Goal: Transaction & Acquisition: Register for event/course

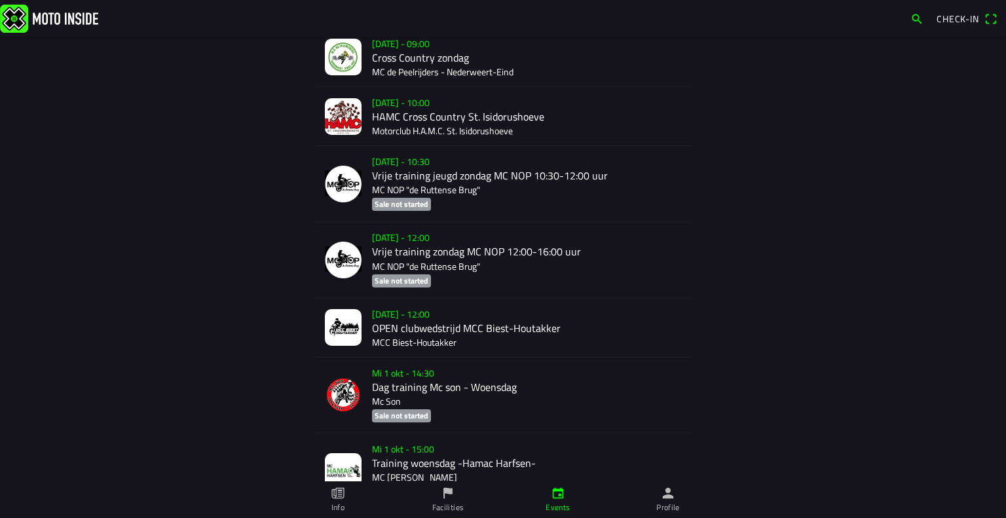
scroll to position [1002, 0]
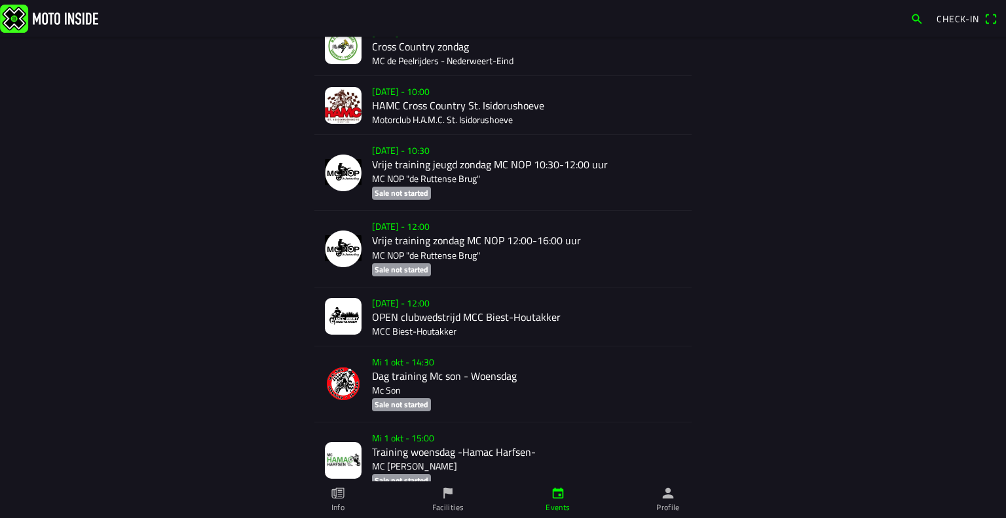
click at [414, 317] on div "[DATE] - 12:00 OPEN clubwedstrijd MCC Biest-[PERSON_NAME] MCC Biest-[PERSON_NAM…" at bounding box center [526, 317] width 309 height 58
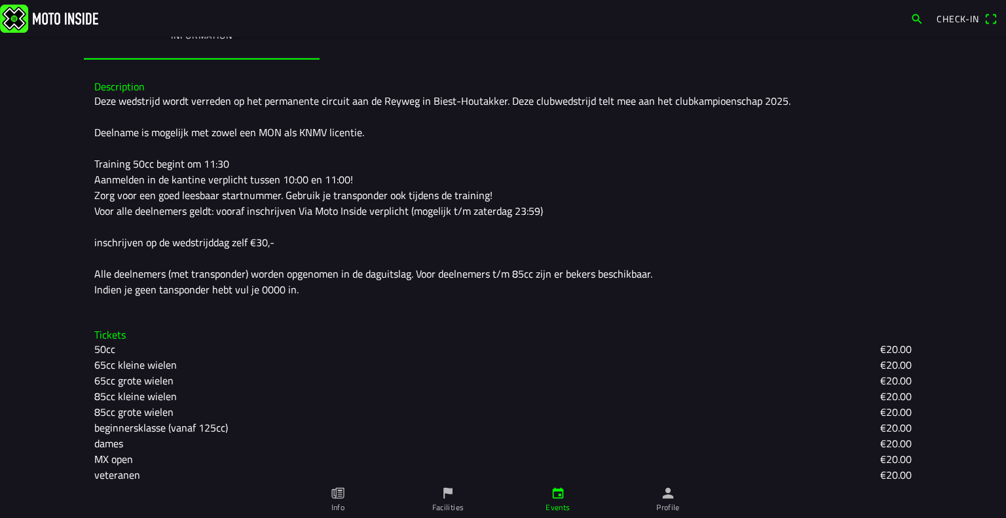
scroll to position [315, 0]
click at [0, 0] on slot "65cc kleine wielen" at bounding box center [0, 0] width 0 height 0
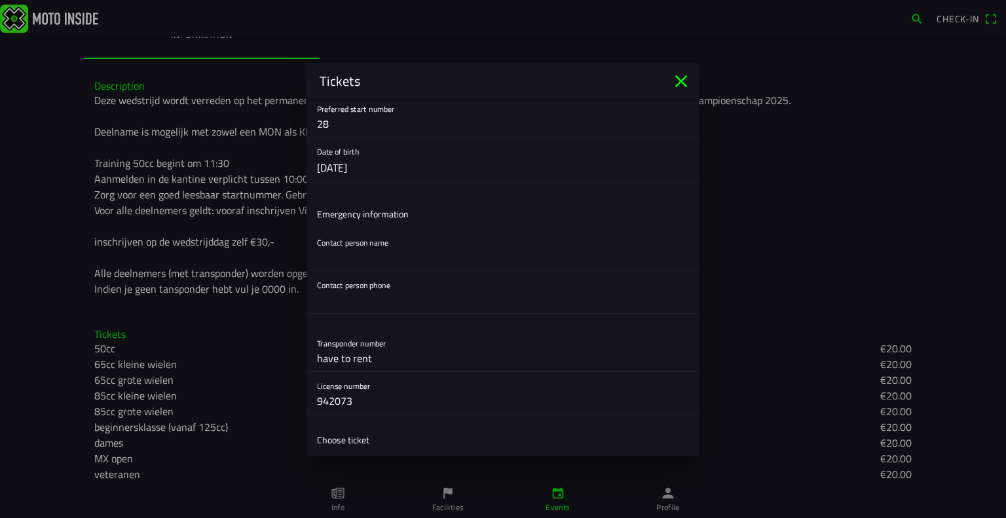
scroll to position [227, 0]
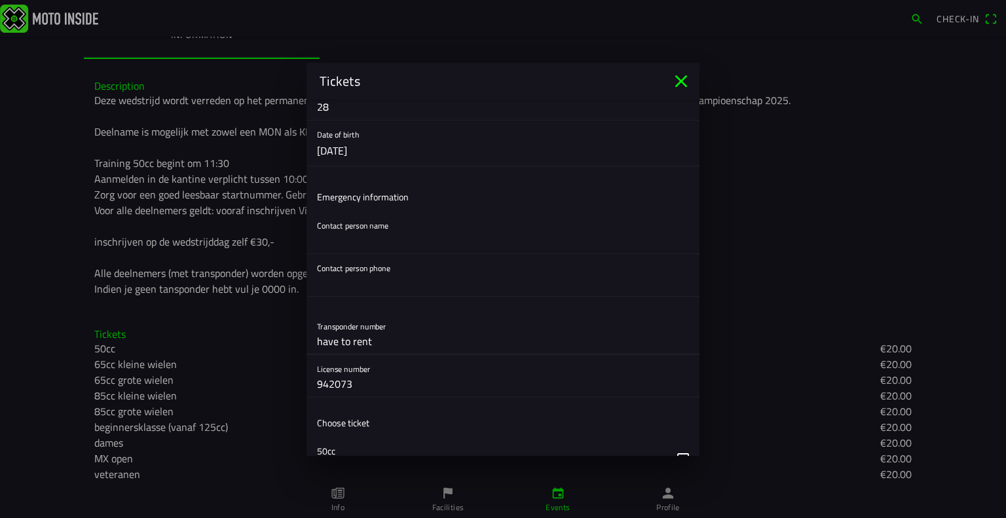
drag, startPoint x: 388, startPoint y: 345, endPoint x: 229, endPoint y: 337, distance: 158.7
click at [229, 337] on ion-modal "Tickets Registration form First name [PERSON_NAME] Last name Guðbjartsson E-mai…" at bounding box center [503, 259] width 1006 height 518
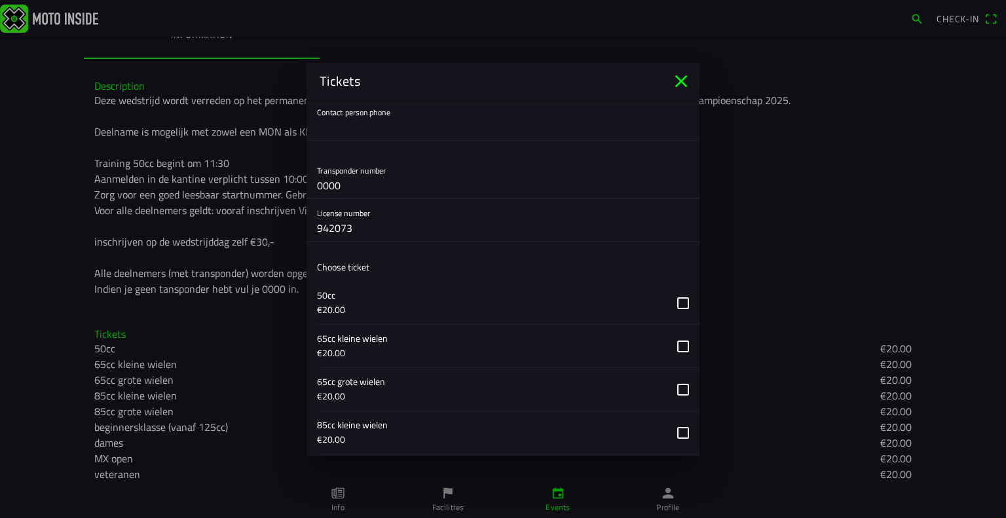
scroll to position [394, 0]
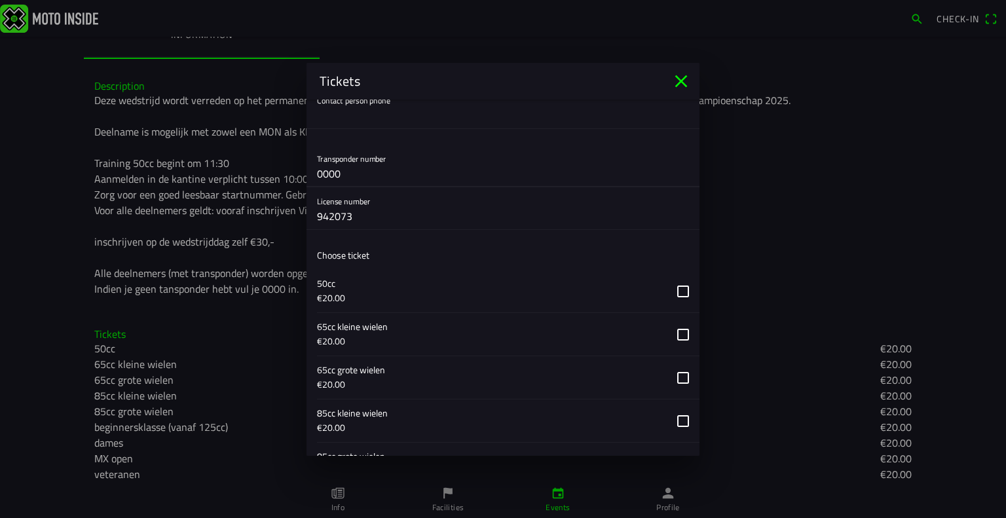
type input "0000"
click at [669, 332] on button "button" at bounding box center [508, 334] width 382 height 43
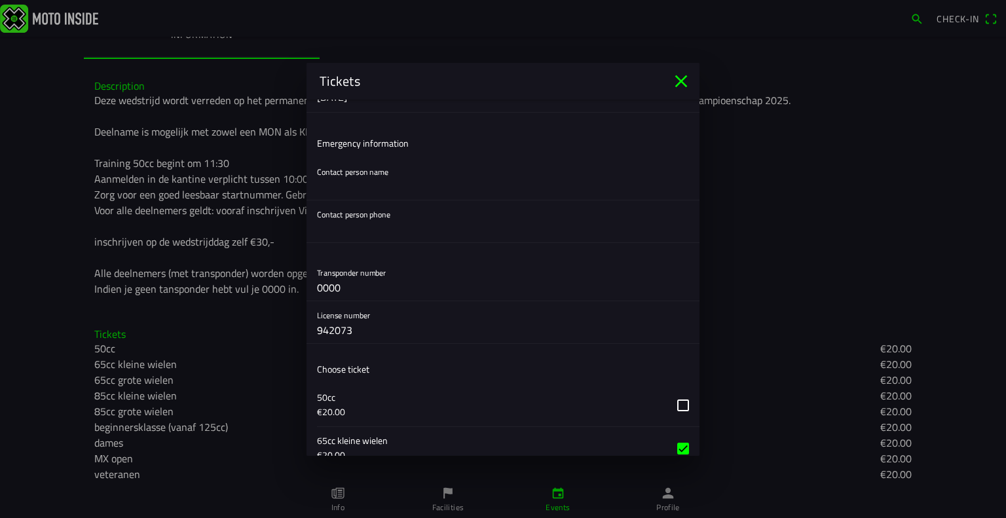
scroll to position [217, 0]
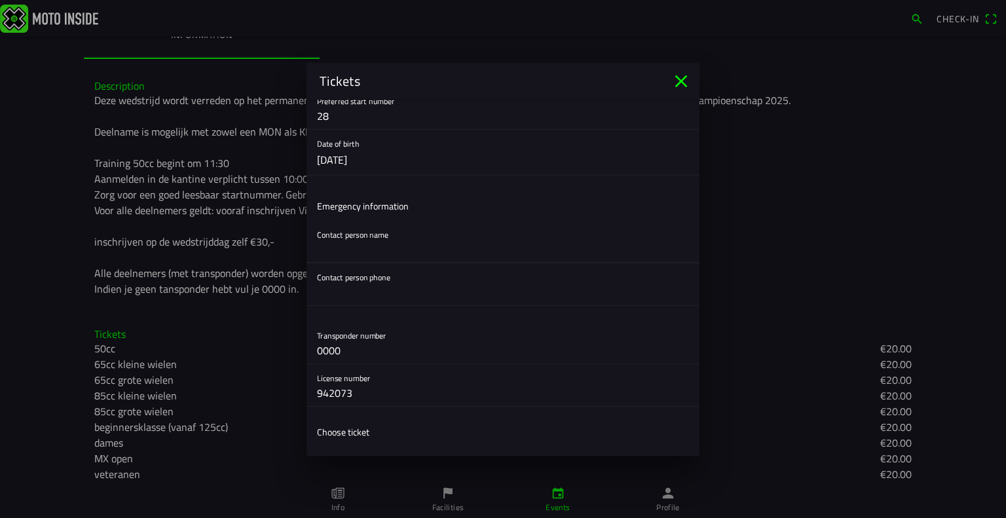
click at [443, 252] on input "text" at bounding box center [503, 249] width 372 height 26
type input "Guðbjartur Ægir"
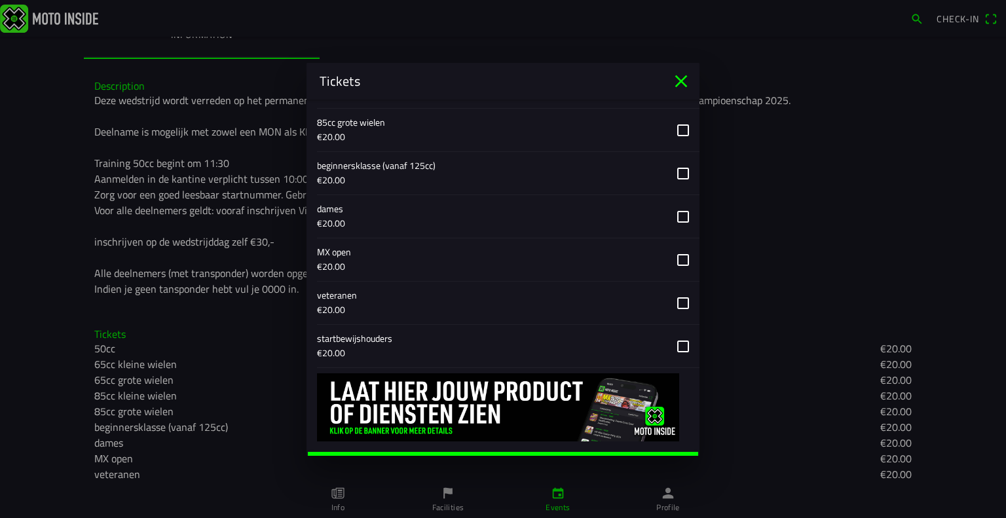
scroll to position [747, 0]
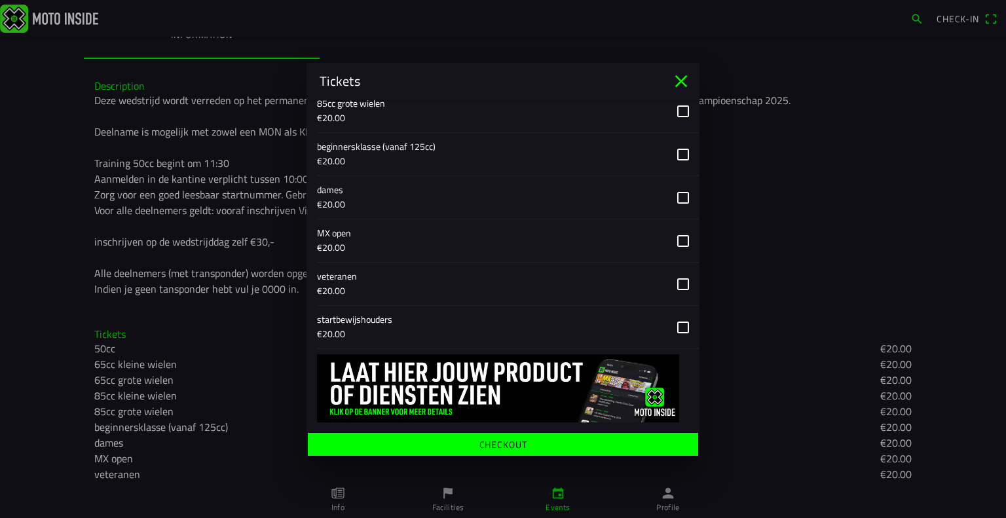
type input "[PHONE_NUMBER]"
click at [571, 438] on span "Checkout" at bounding box center [503, 444] width 370 height 24
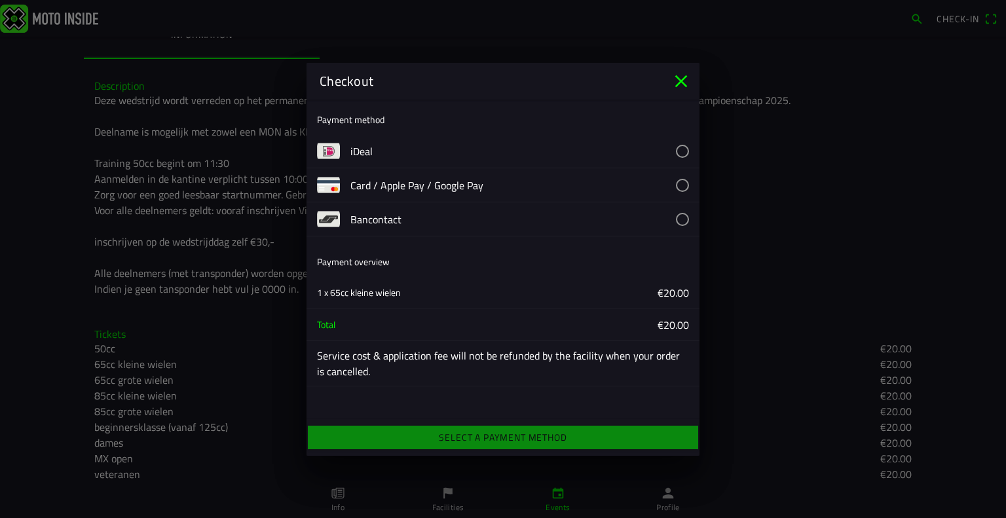
click at [681, 185] on button "button" at bounding box center [524, 184] width 349 height 33
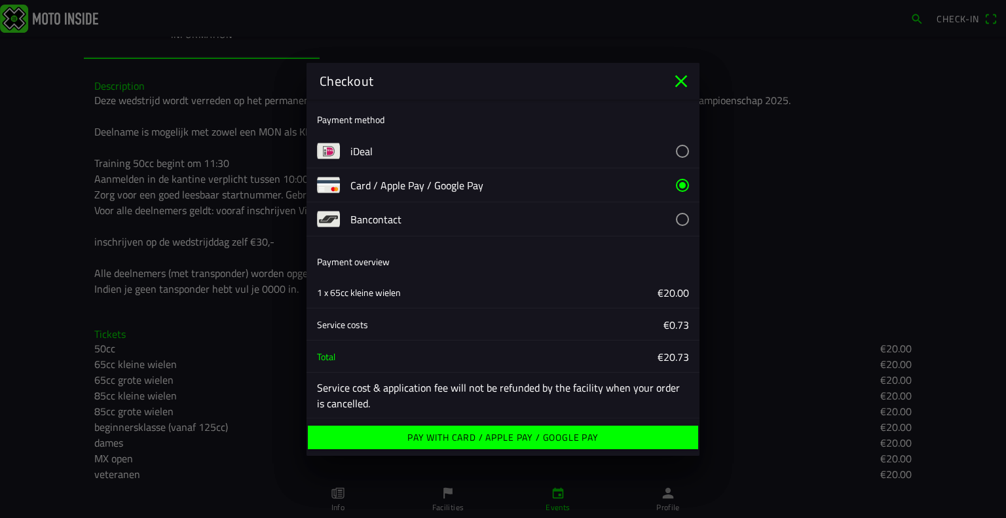
click at [476, 447] on span "Pay with Card / Apple Pay / Google Pay" at bounding box center [503, 438] width 370 height 24
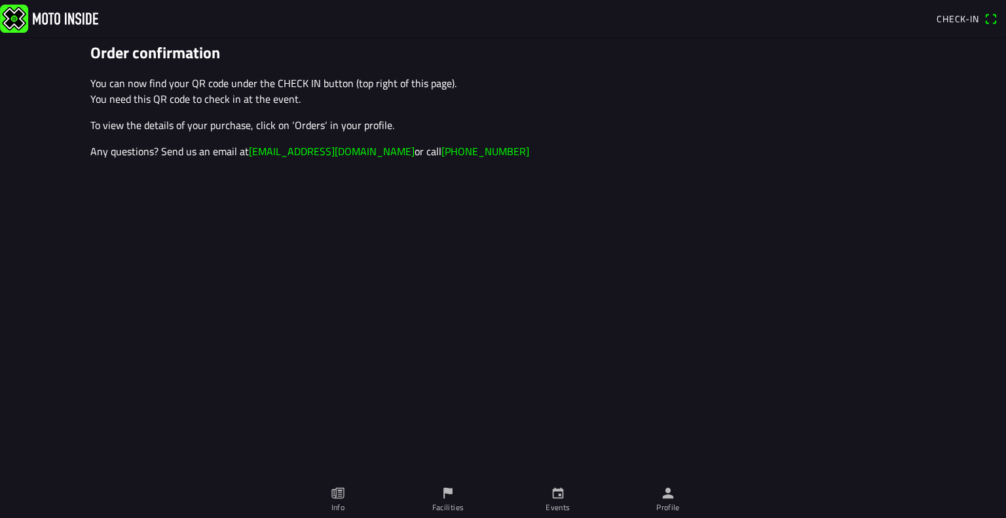
click at [676, 494] on link "Profile" at bounding box center [668, 499] width 110 height 37
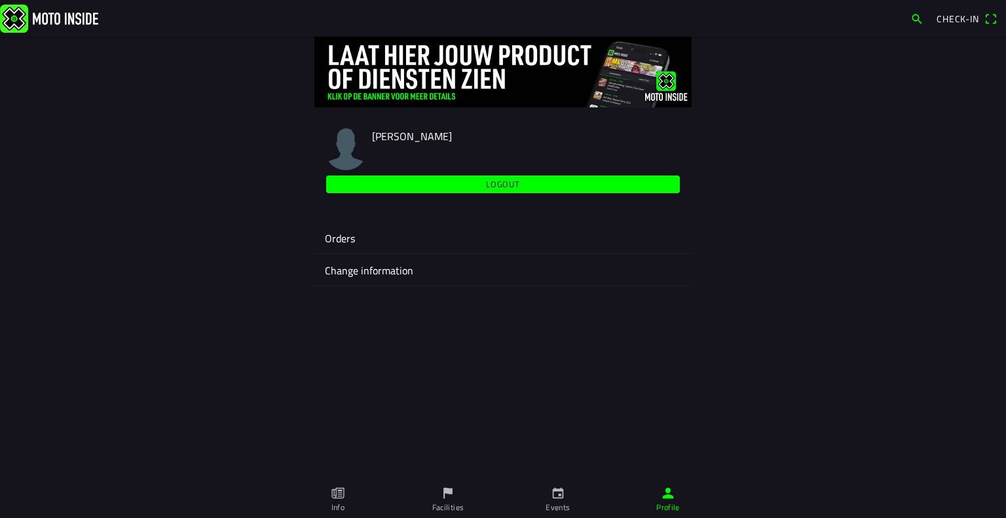
click at [327, 236] on ion-label "Orders" at bounding box center [503, 239] width 356 height 16
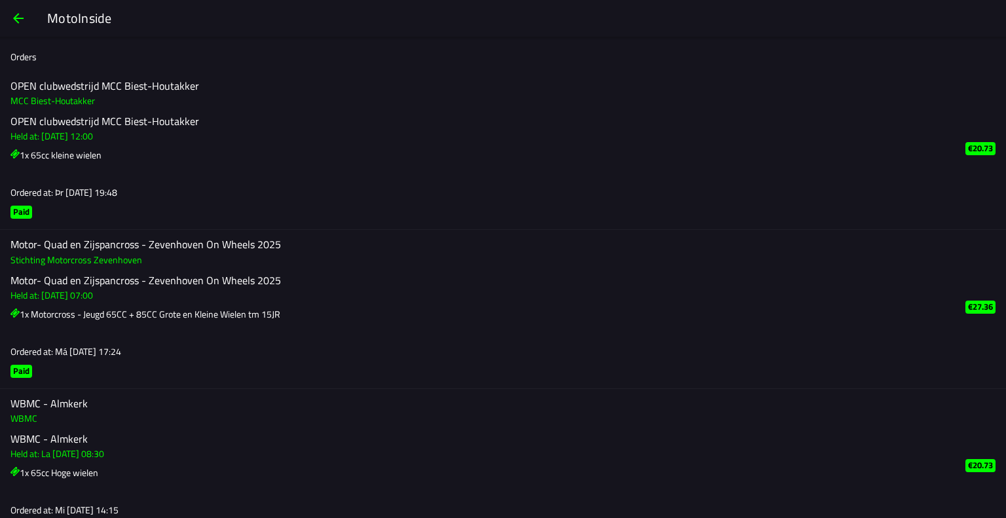
click at [28, 15] on button "button" at bounding box center [18, 18] width 31 height 31
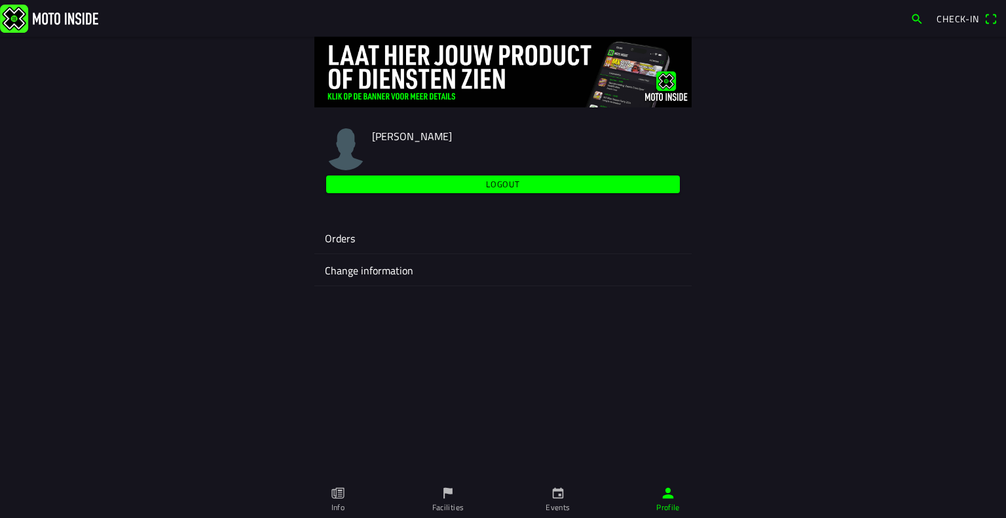
click at [41, 9] on img at bounding box center [49, 18] width 98 height 28
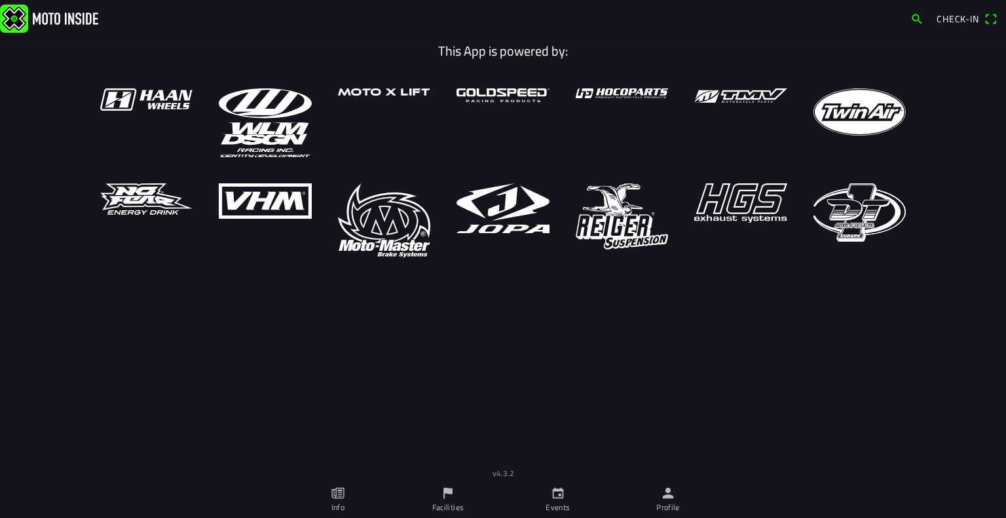
click at [563, 495] on icon "calendar" at bounding box center [558, 493] width 11 height 11
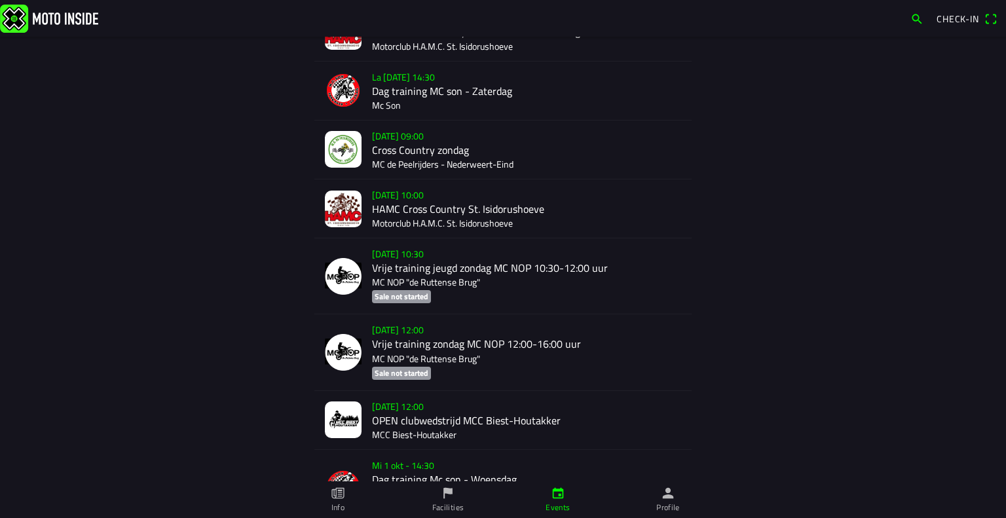
scroll to position [920, 0]
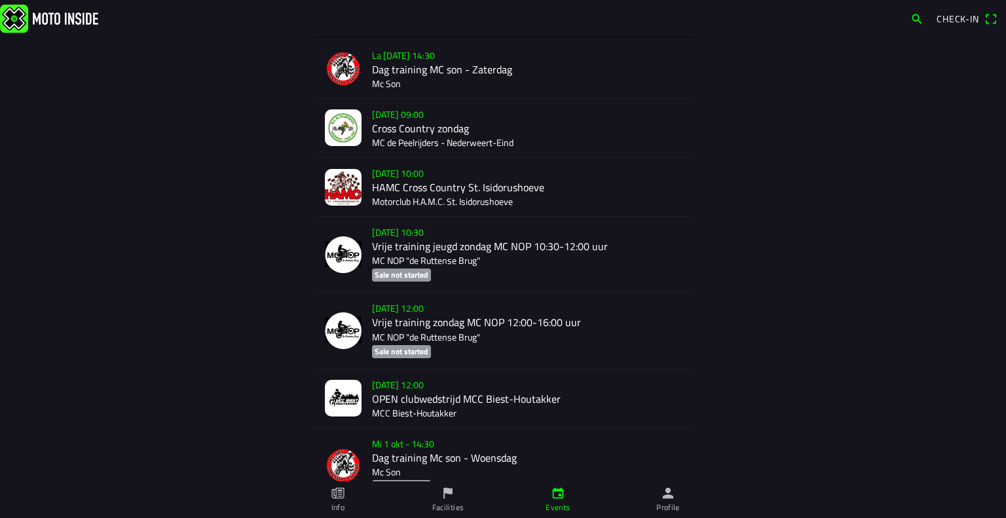
click at [409, 405] on div "[DATE] - 12:00 OPEN clubwedstrijd MCC Biest-[PERSON_NAME] MCC Biest-[PERSON_NAM…" at bounding box center [526, 398] width 309 height 58
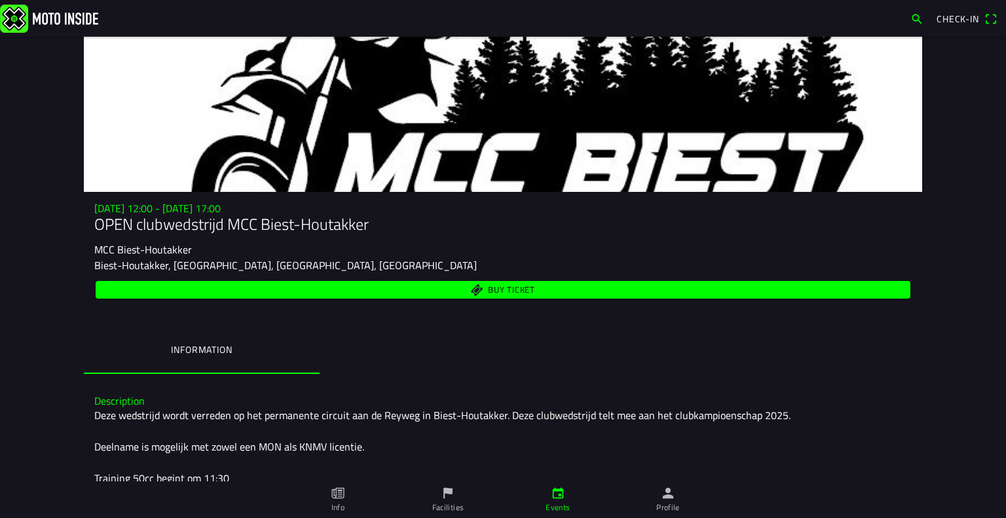
click at [566, 502] on ion-label "Events" at bounding box center [558, 508] width 24 height 12
